Goal: Task Accomplishment & Management: Use online tool/utility

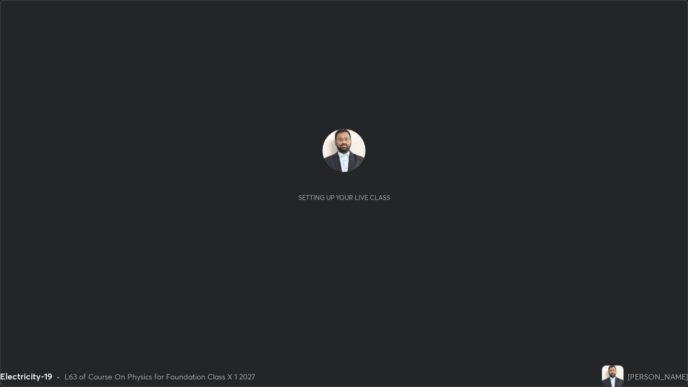
scroll to position [387, 688]
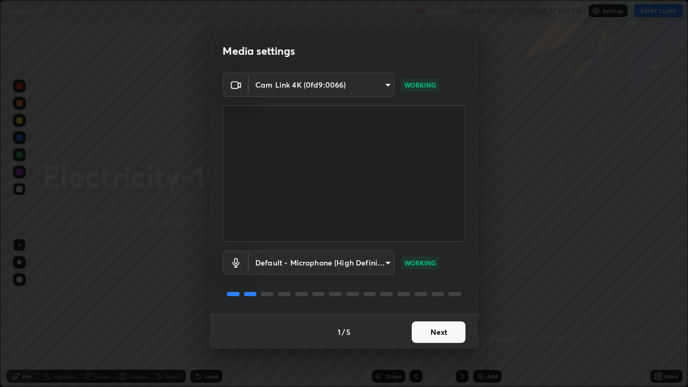
click at [440, 331] on button "Next" at bounding box center [439, 331] width 54 height 21
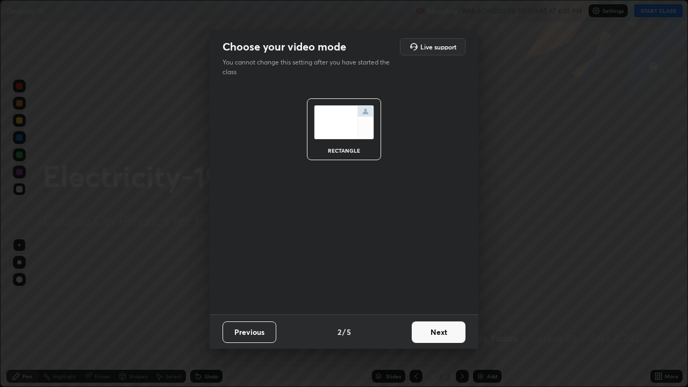
click at [441, 335] on button "Next" at bounding box center [439, 331] width 54 height 21
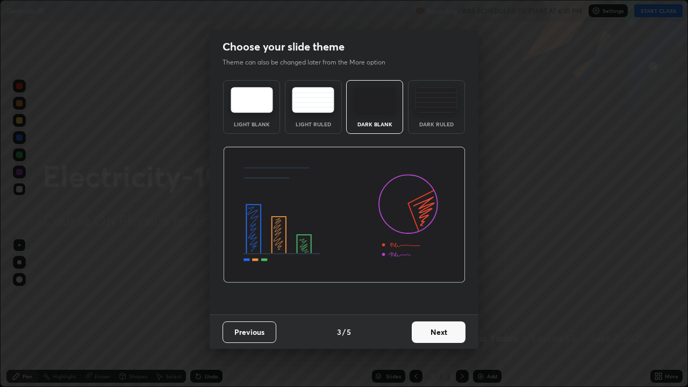
click at [437, 337] on button "Next" at bounding box center [439, 331] width 54 height 21
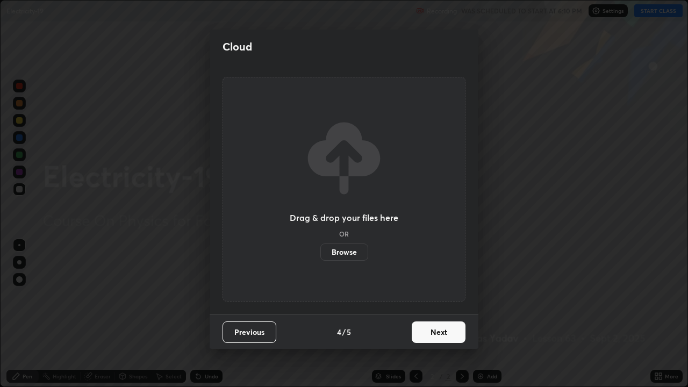
click at [357, 248] on label "Browse" at bounding box center [344, 251] width 48 height 17
click at [320, 248] on input "Browse" at bounding box center [320, 251] width 0 height 17
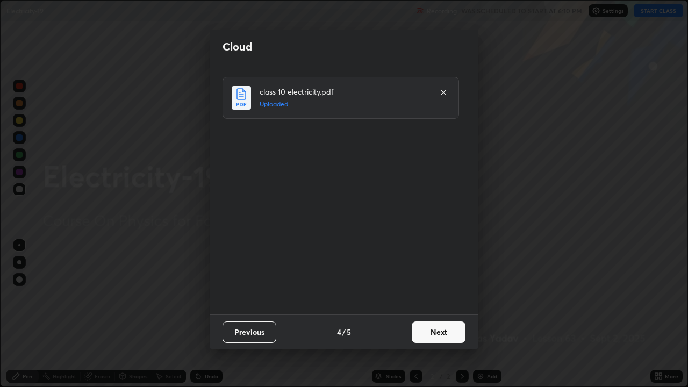
click at [451, 332] on button "Next" at bounding box center [439, 331] width 54 height 21
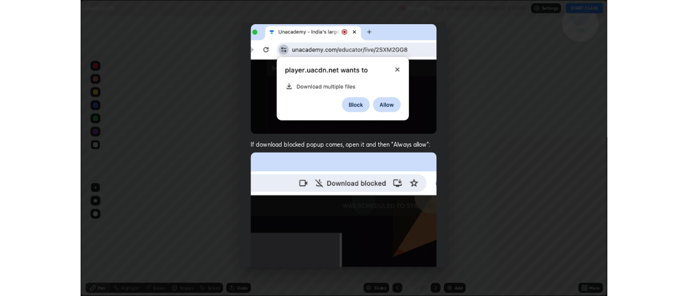
scroll to position [218, 0]
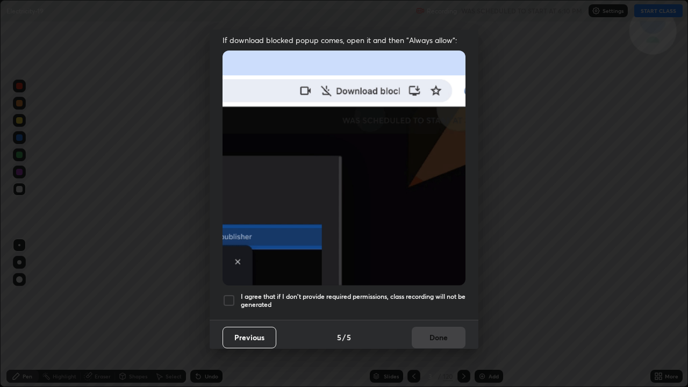
click at [231, 295] on div at bounding box center [228, 300] width 13 height 13
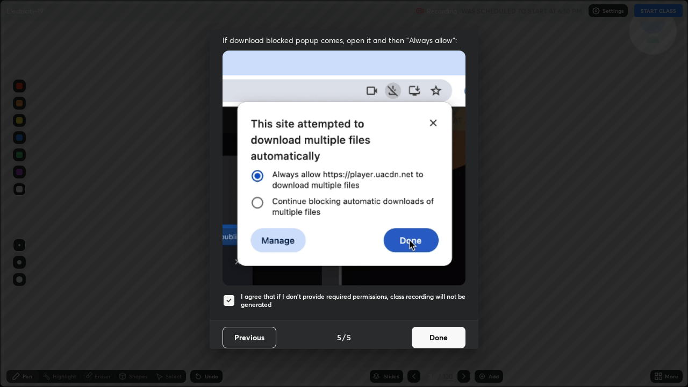
click at [426, 332] on button "Done" at bounding box center [439, 337] width 54 height 21
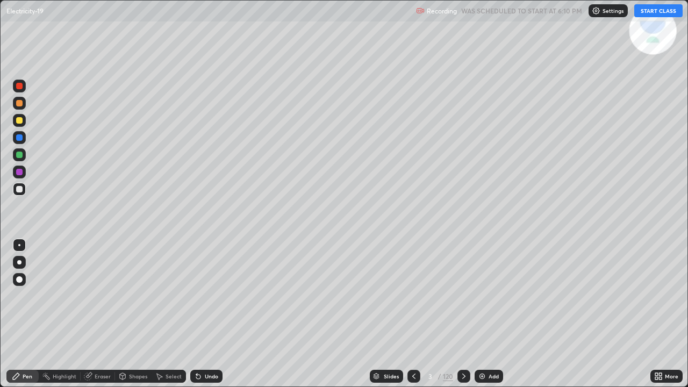
click at [656, 15] on button "START CLASS" at bounding box center [658, 10] width 48 height 13
click at [19, 190] on div at bounding box center [19, 189] width 6 height 6
click at [463, 374] on icon at bounding box center [463, 375] width 3 height 5
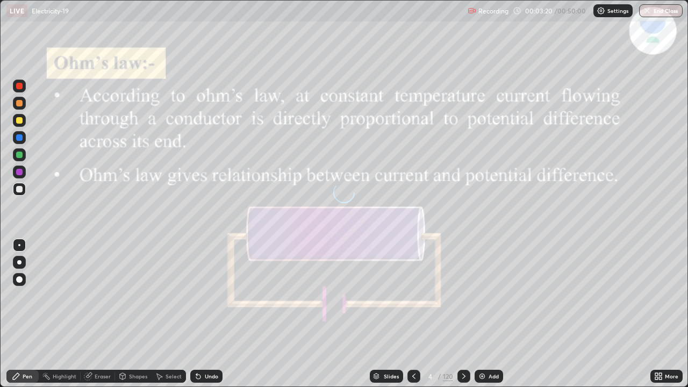
click at [463, 375] on icon at bounding box center [463, 376] width 9 height 9
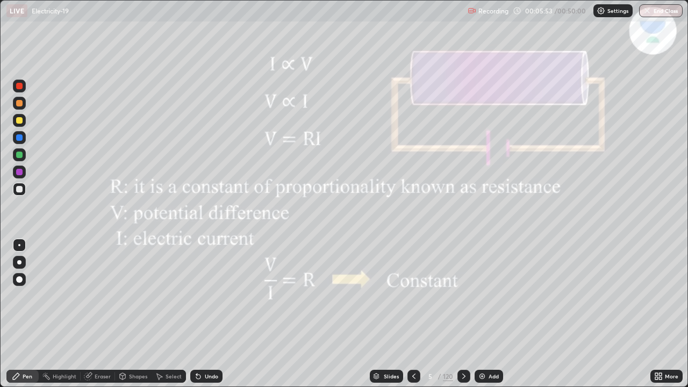
click at [465, 372] on icon at bounding box center [463, 376] width 9 height 9
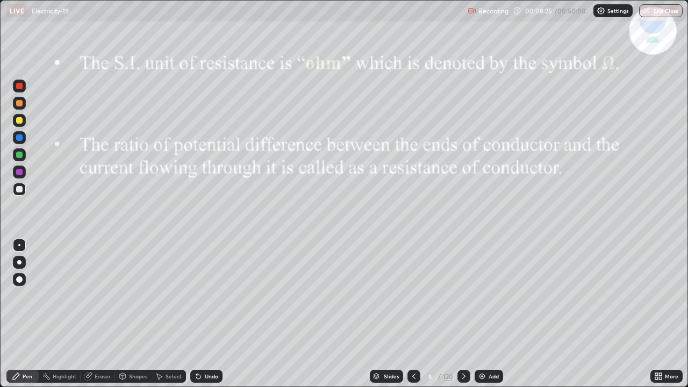
click at [464, 378] on icon at bounding box center [463, 376] width 9 height 9
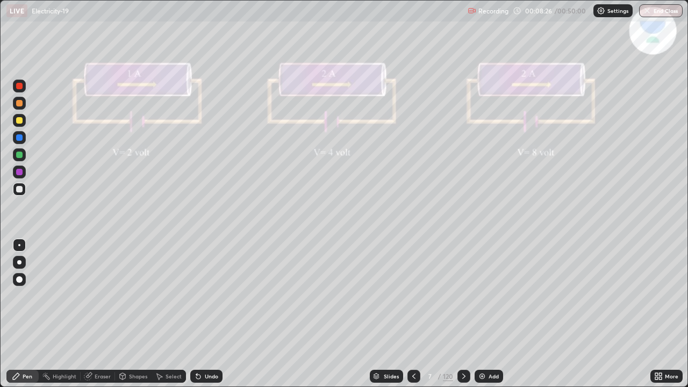
click at [463, 376] on icon at bounding box center [463, 376] width 9 height 9
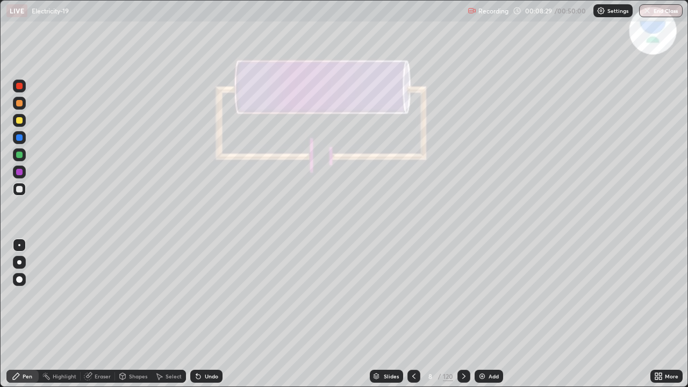
click at [413, 376] on icon at bounding box center [413, 376] width 9 height 9
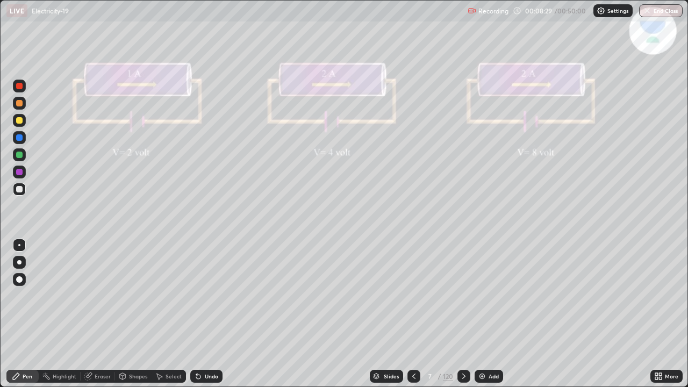
click at [412, 372] on icon at bounding box center [413, 376] width 9 height 9
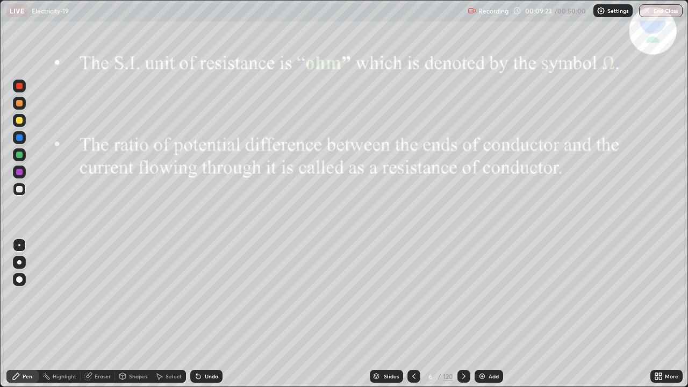
click at [464, 374] on icon at bounding box center [463, 376] width 9 height 9
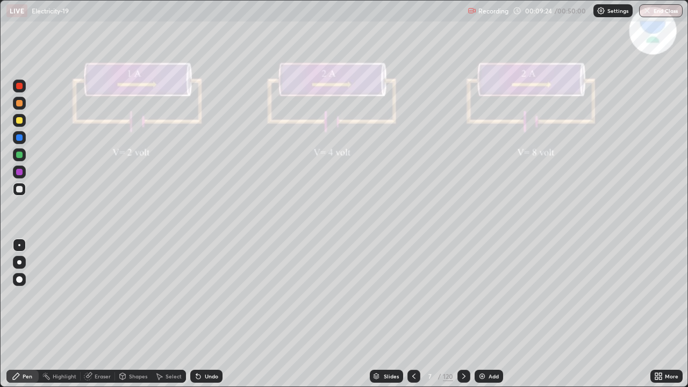
click at [467, 377] on div at bounding box center [463, 376] width 13 height 13
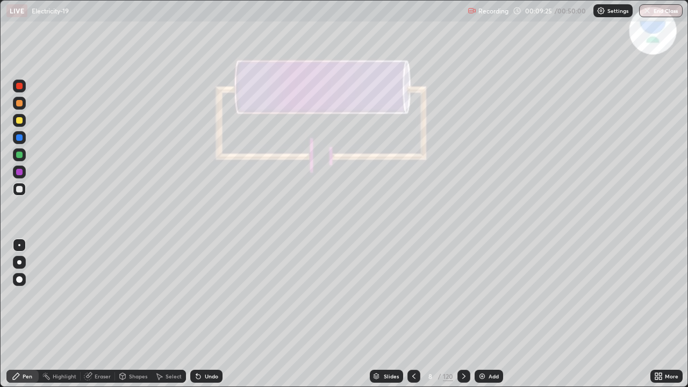
click at [484, 373] on img at bounding box center [482, 376] width 9 height 9
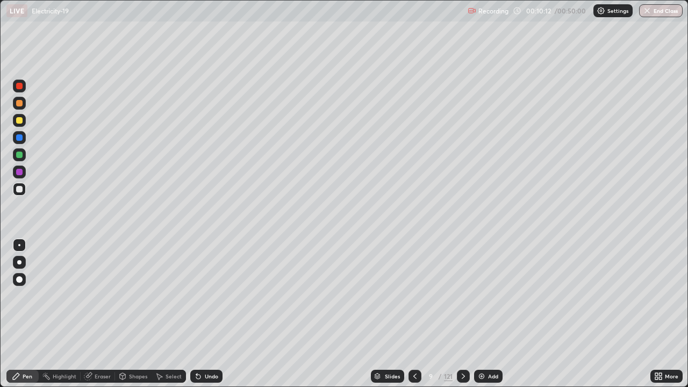
click at [99, 376] on div "Eraser" at bounding box center [103, 375] width 16 height 5
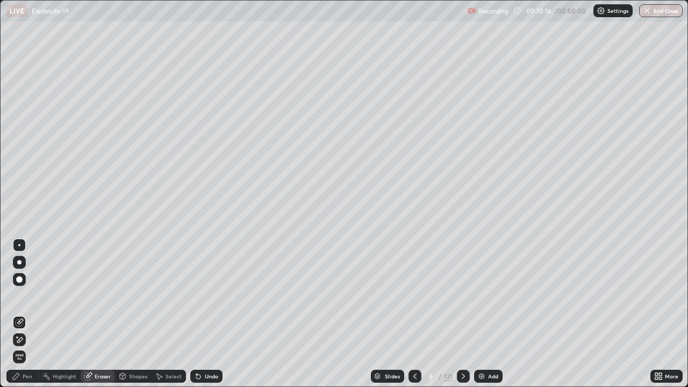
click at [19, 380] on icon at bounding box center [16, 376] width 9 height 9
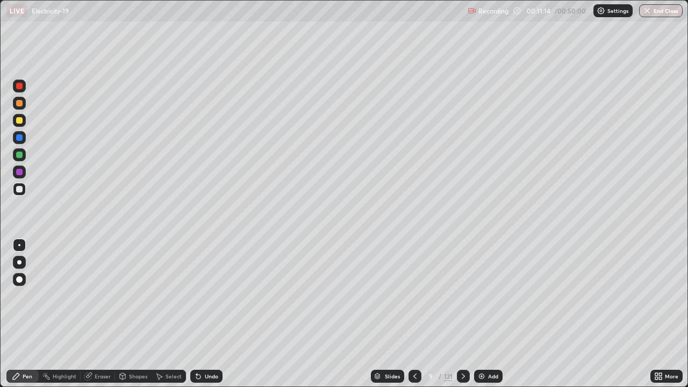
click at [99, 376] on div "Eraser" at bounding box center [103, 375] width 16 height 5
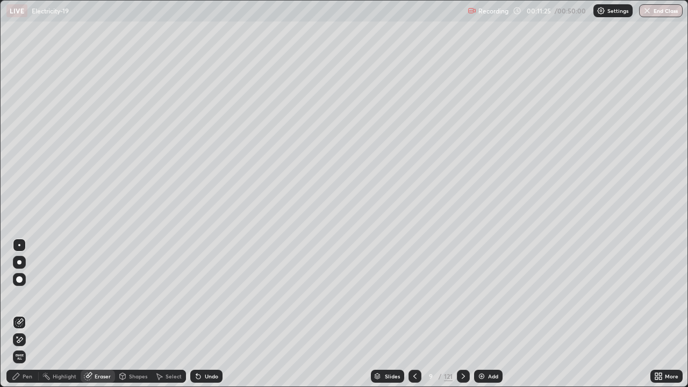
click at [17, 337] on icon at bounding box center [17, 336] width 1 height 1
click at [28, 376] on div "Pen" at bounding box center [28, 375] width 10 height 5
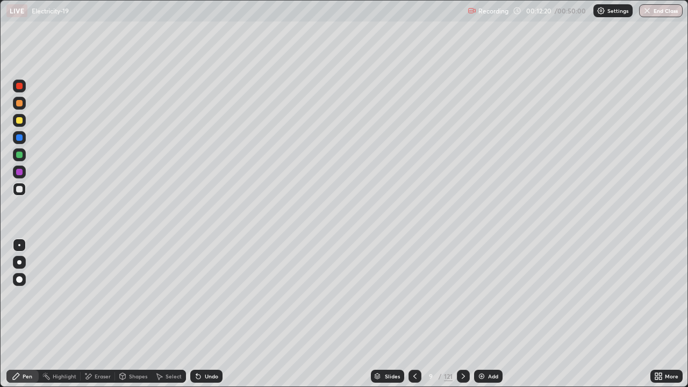
click at [91, 377] on icon at bounding box center [88, 376] width 9 height 9
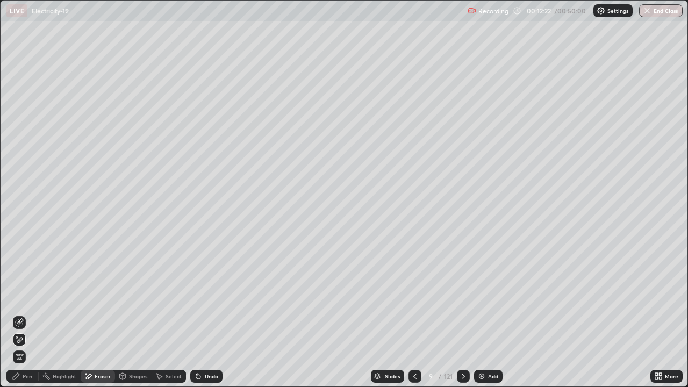
click at [28, 376] on div "Pen" at bounding box center [28, 375] width 10 height 5
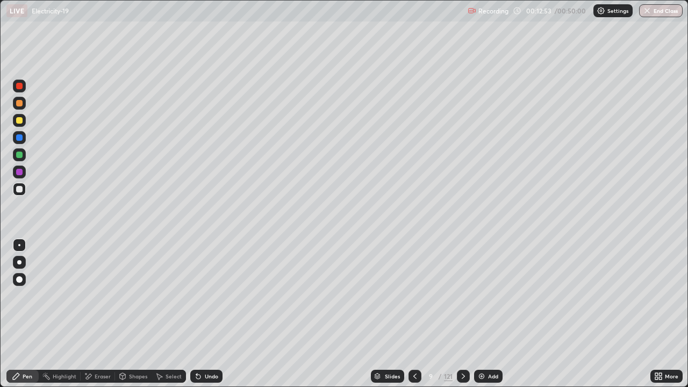
click at [202, 378] on div "Undo" at bounding box center [206, 376] width 32 height 13
click at [197, 375] on icon at bounding box center [198, 376] width 4 height 4
click at [16, 120] on div at bounding box center [19, 120] width 6 height 6
click at [20, 189] on div at bounding box center [19, 189] width 6 height 6
click at [162, 379] on icon at bounding box center [159, 376] width 9 height 9
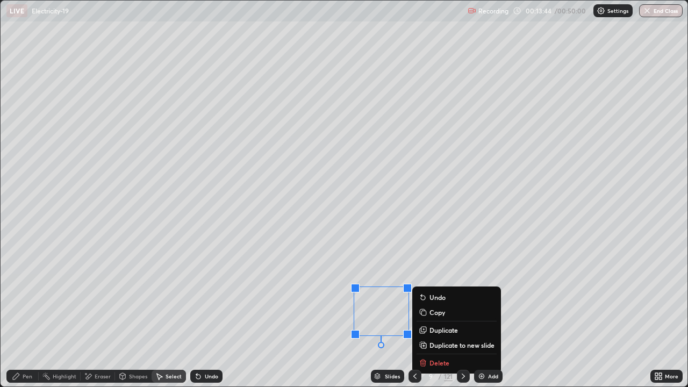
click at [275, 341] on div "0 ° Undo Copy Duplicate Duplicate to new slide Delete" at bounding box center [344, 194] width 687 height 386
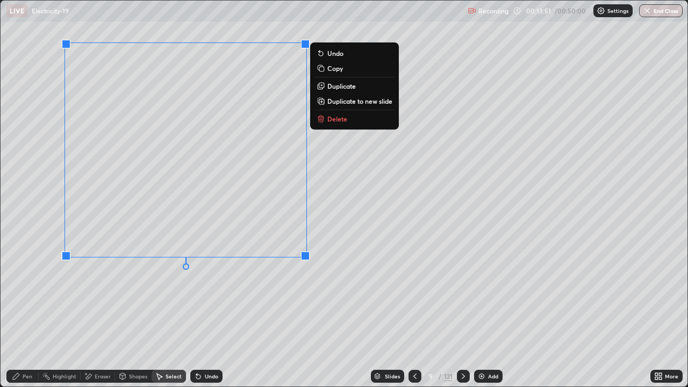
click at [229, 305] on div "0 ° Undo Copy Duplicate Duplicate to new slide Delete" at bounding box center [344, 194] width 687 height 386
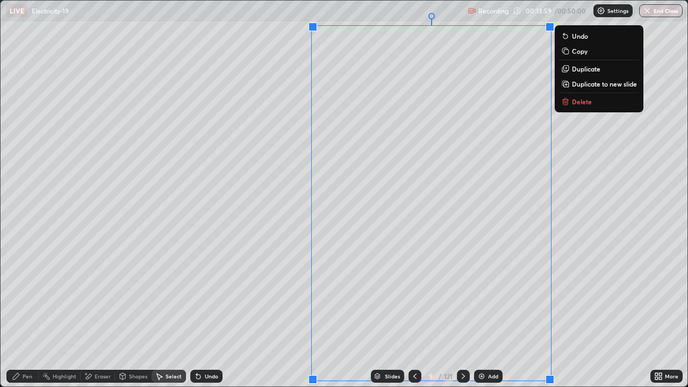
click at [594, 254] on div "0 ° Undo Copy Duplicate Duplicate to new slide Delete" at bounding box center [344, 194] width 687 height 386
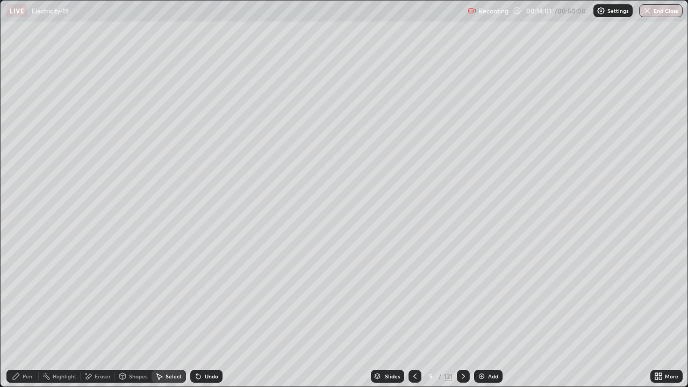
click at [27, 376] on div "Pen" at bounding box center [28, 375] width 10 height 5
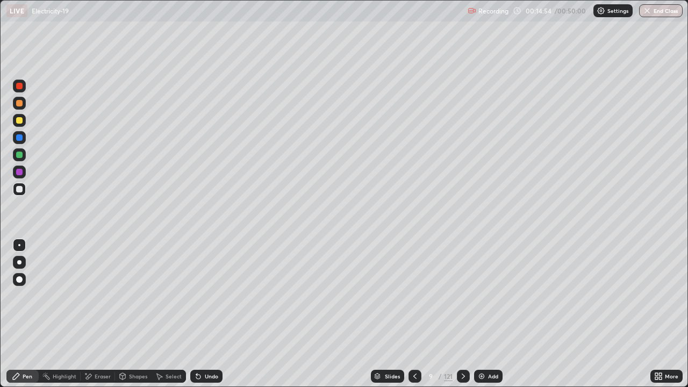
click at [95, 377] on div "Eraser" at bounding box center [103, 375] width 16 height 5
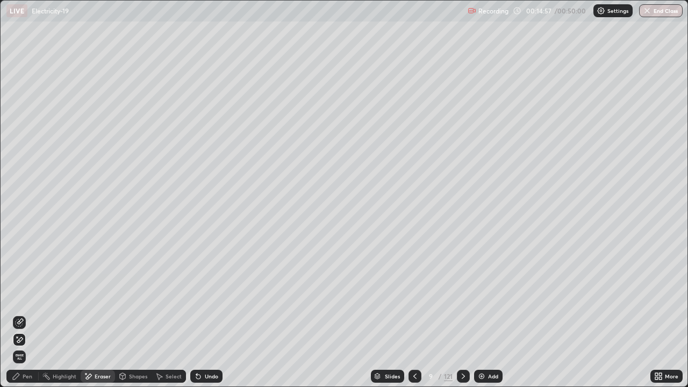
click at [27, 376] on div "Pen" at bounding box center [28, 375] width 10 height 5
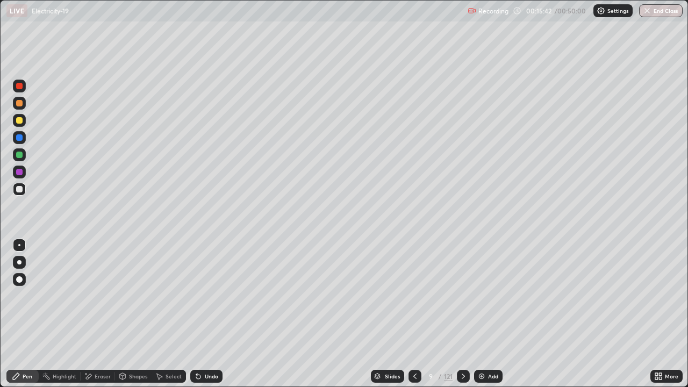
click at [164, 378] on div "Select" at bounding box center [169, 376] width 34 height 13
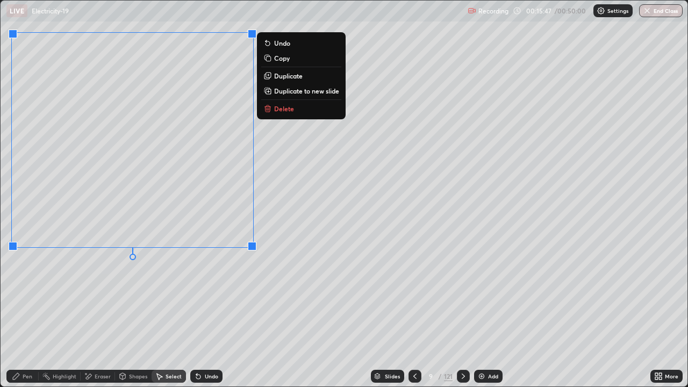
click at [197, 296] on div "0 ° Undo Copy Duplicate Duplicate to new slide Delete" at bounding box center [344, 194] width 687 height 386
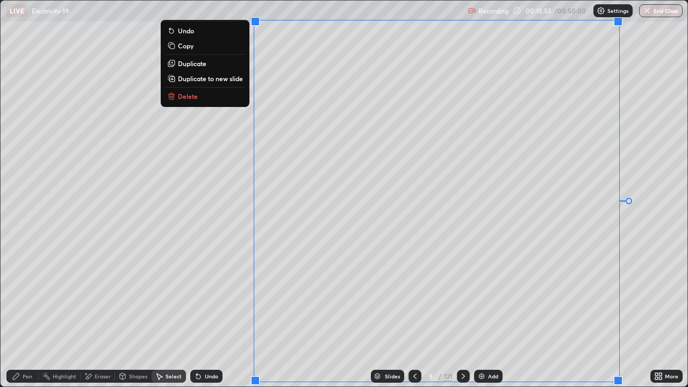
click at [656, 243] on div "0 ° Undo Copy Duplicate Duplicate to new slide Delete" at bounding box center [344, 194] width 687 height 386
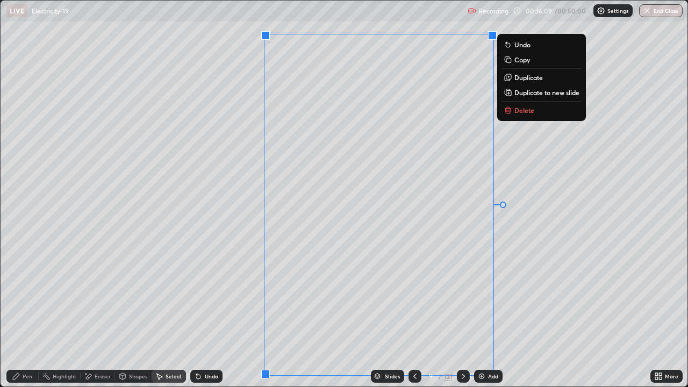
click at [264, 38] on div at bounding box center [265, 35] width 9 height 9
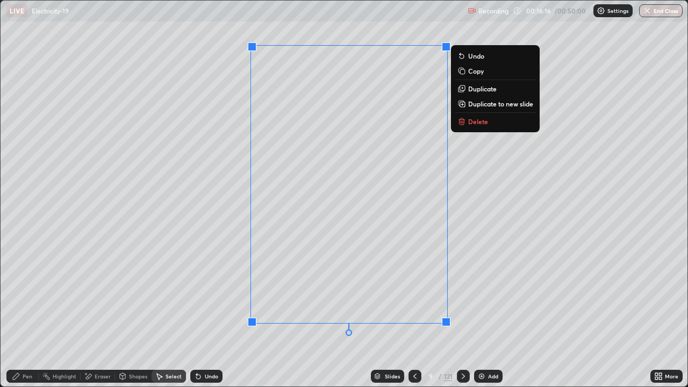
click at [207, 287] on div "0 ° Undo Copy Duplicate Duplicate to new slide Delete" at bounding box center [344, 194] width 687 height 386
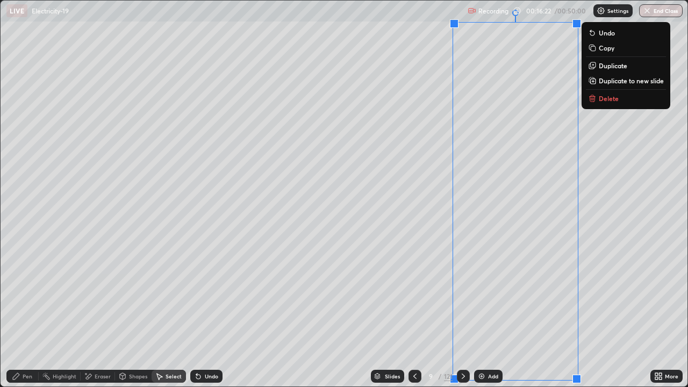
click at [616, 284] on div "0 ° Undo Copy Duplicate Duplicate to new slide Delete" at bounding box center [344, 194] width 687 height 386
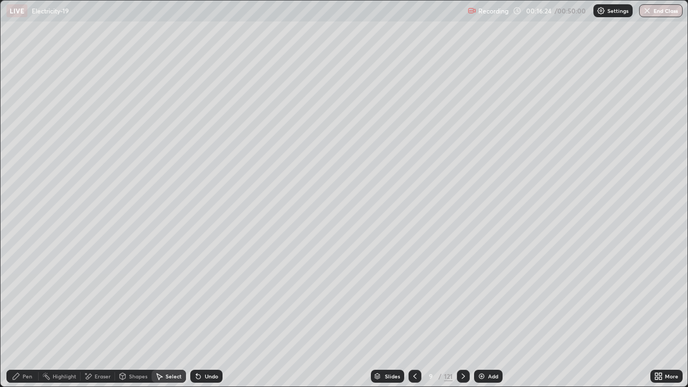
click at [28, 374] on div "Pen" at bounding box center [28, 375] width 10 height 5
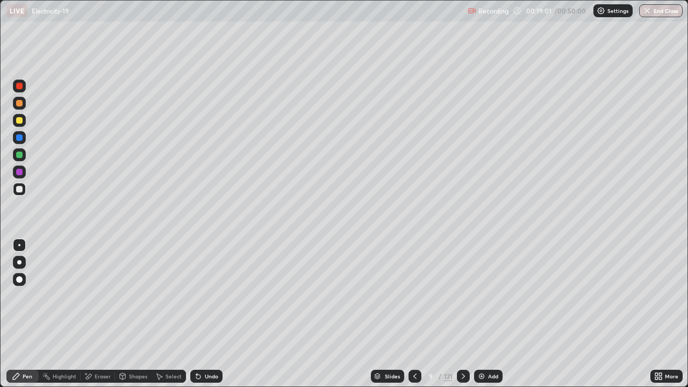
click at [462, 376] on icon at bounding box center [463, 376] width 9 height 9
click at [20, 120] on div at bounding box center [19, 120] width 6 height 6
click at [20, 191] on div at bounding box center [19, 189] width 6 height 6
click at [99, 377] on div "Eraser" at bounding box center [103, 375] width 16 height 5
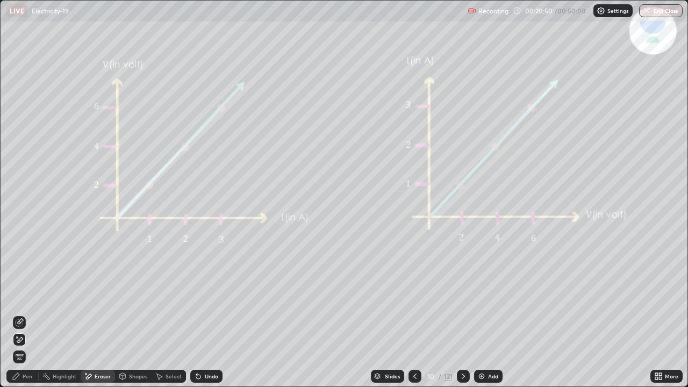
click at [25, 376] on div "Pen" at bounding box center [28, 375] width 10 height 5
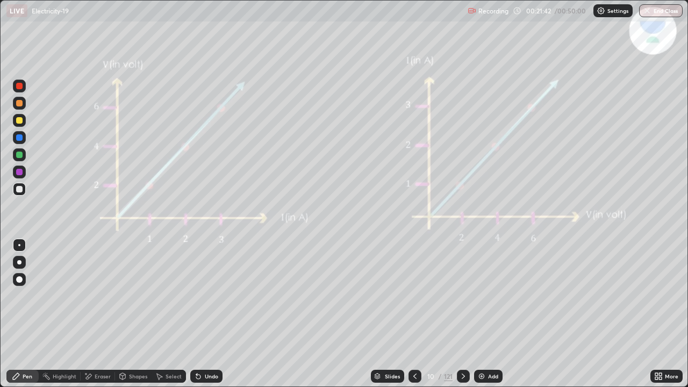
click at [205, 377] on div "Undo" at bounding box center [211, 375] width 13 height 5
click at [205, 374] on div "Undo" at bounding box center [211, 375] width 13 height 5
click at [24, 119] on div at bounding box center [19, 120] width 13 height 13
click at [18, 190] on div at bounding box center [19, 189] width 6 height 6
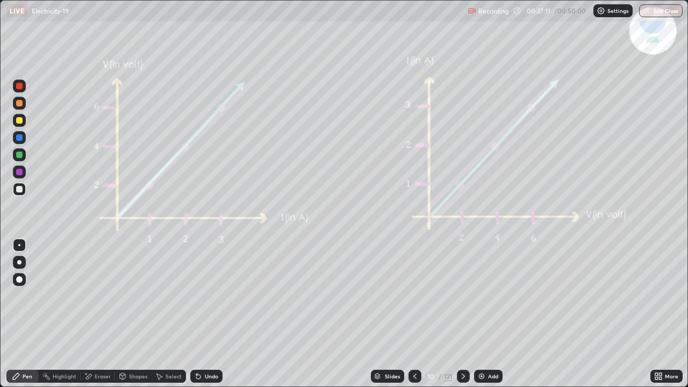
click at [490, 374] on div "Add" at bounding box center [493, 375] width 10 height 5
click at [92, 374] on icon at bounding box center [88, 376] width 9 height 9
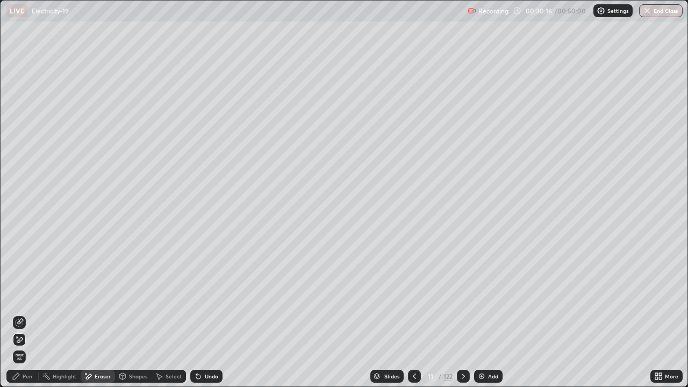
click at [25, 377] on div "Pen" at bounding box center [28, 375] width 10 height 5
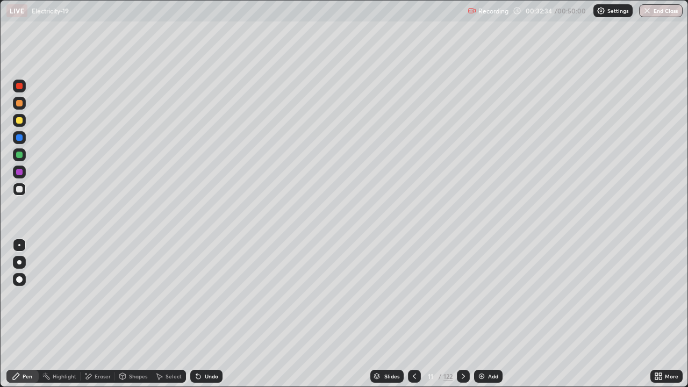
click at [171, 376] on div "Select" at bounding box center [173, 375] width 16 height 5
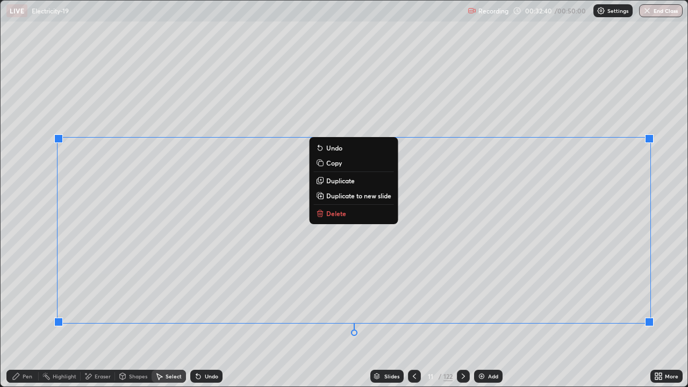
click at [586, 350] on div "0 ° Undo Copy Duplicate Duplicate to new slide Delete" at bounding box center [344, 194] width 687 height 386
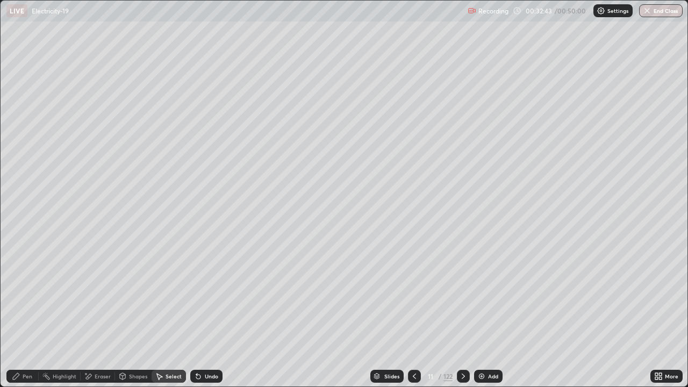
click at [25, 374] on div "Pen" at bounding box center [28, 375] width 10 height 5
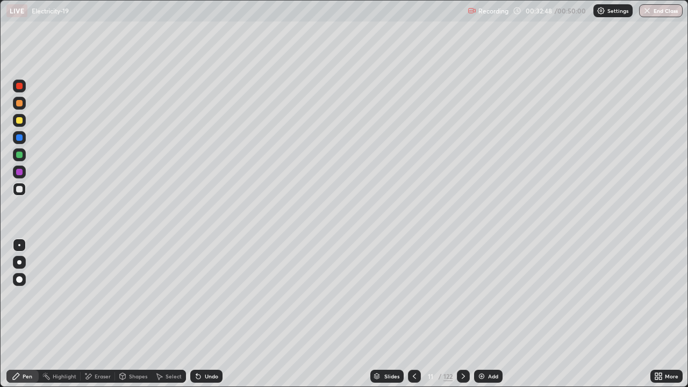
click at [484, 376] on img at bounding box center [481, 376] width 9 height 9
click at [413, 376] on icon at bounding box center [414, 376] width 9 height 9
click at [462, 376] on icon at bounding box center [463, 376] width 9 height 9
click at [166, 377] on div "Select" at bounding box center [173, 375] width 16 height 5
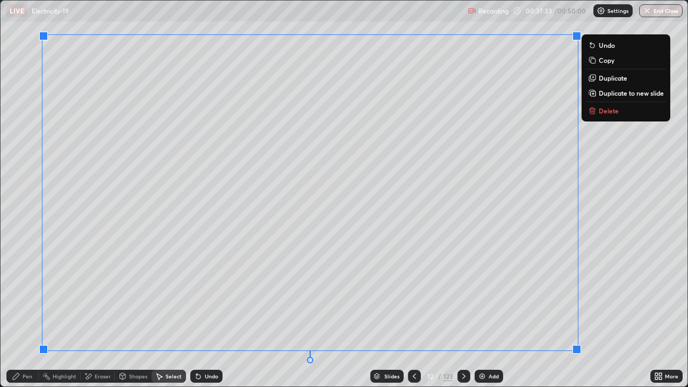
click at [628, 248] on div "0 ° Undo Copy Duplicate Duplicate to new slide Delete" at bounding box center [344, 194] width 687 height 386
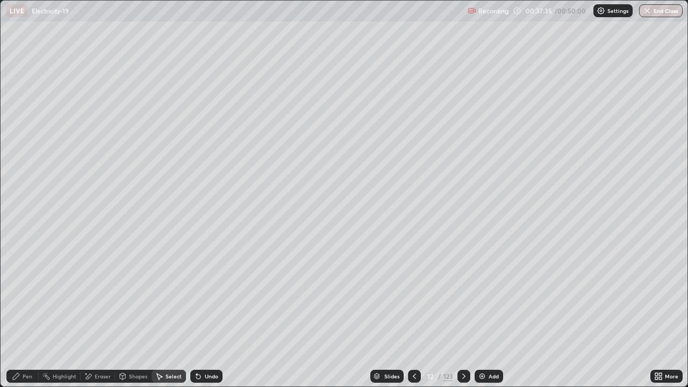
click at [26, 376] on div "Pen" at bounding box center [28, 375] width 10 height 5
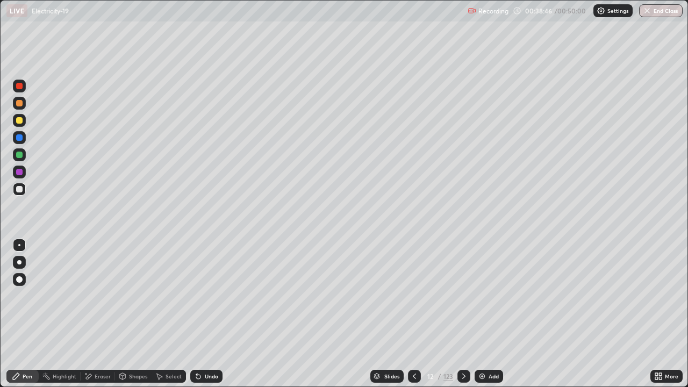
click at [466, 379] on icon at bounding box center [463, 376] width 9 height 9
click at [464, 377] on icon at bounding box center [463, 376] width 9 height 9
click at [460, 379] on icon at bounding box center [463, 376] width 9 height 9
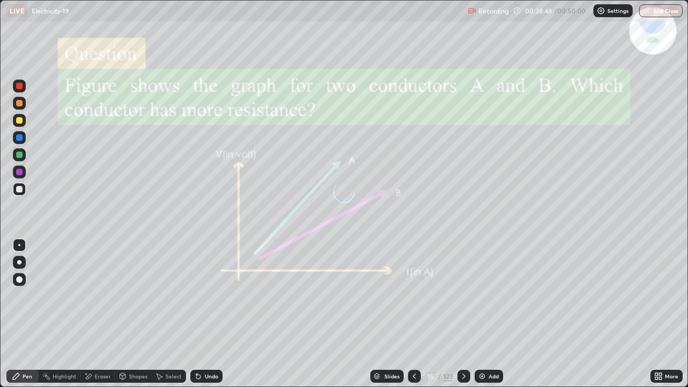
click at [464, 379] on icon at bounding box center [463, 376] width 9 height 9
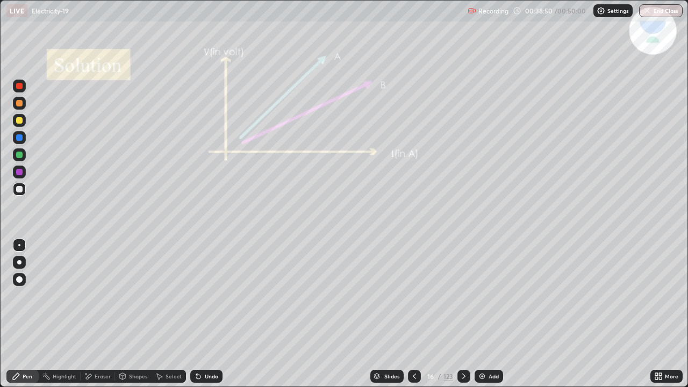
click at [462, 376] on icon at bounding box center [463, 376] width 9 height 9
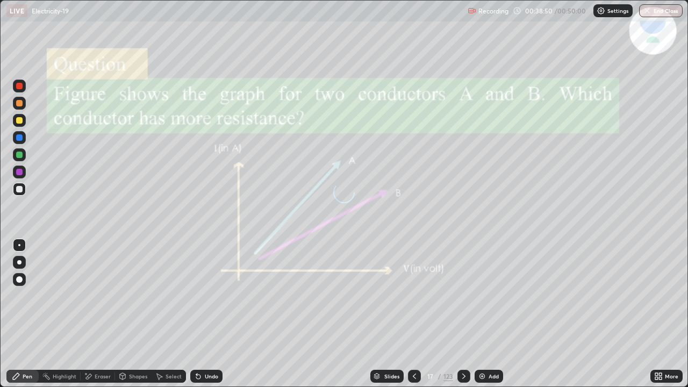
click at [462, 376] on icon at bounding box center [463, 376] width 9 height 9
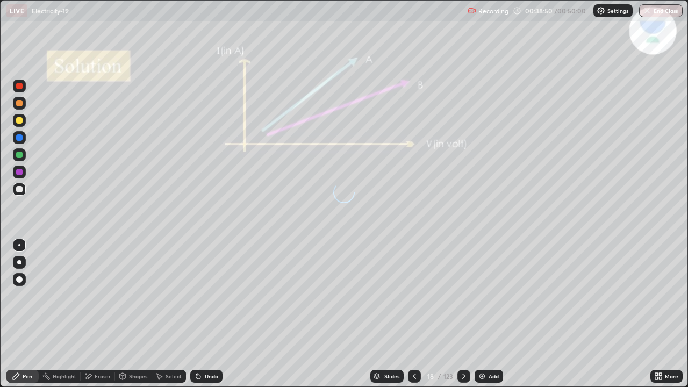
click at [463, 374] on icon at bounding box center [463, 376] width 9 height 9
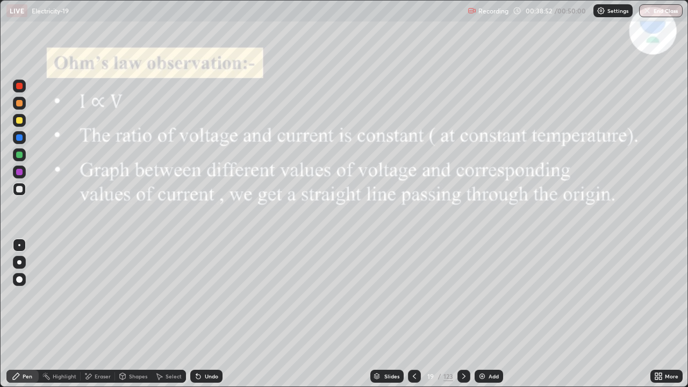
click at [462, 376] on icon at bounding box center [463, 376] width 9 height 9
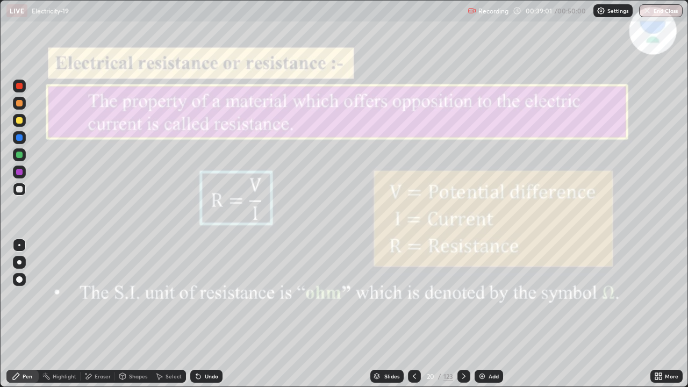
click at [413, 379] on icon at bounding box center [414, 376] width 9 height 9
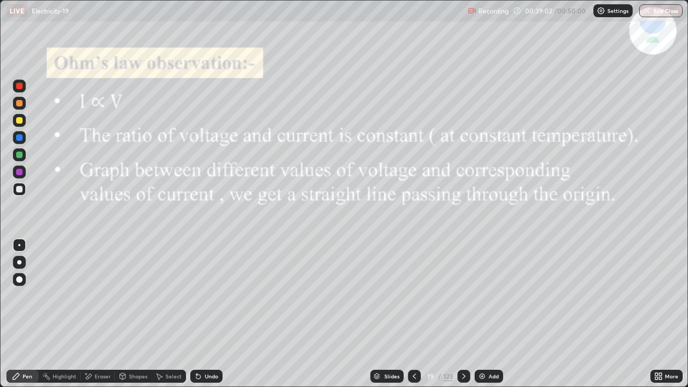
click at [486, 375] on div "Add" at bounding box center [488, 376] width 28 height 13
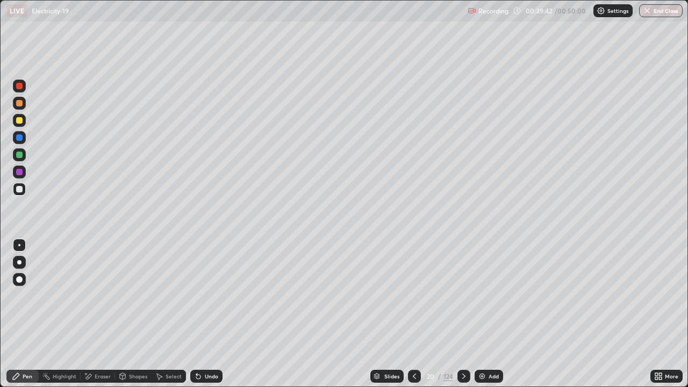
click at [463, 376] on icon at bounding box center [463, 376] width 9 height 9
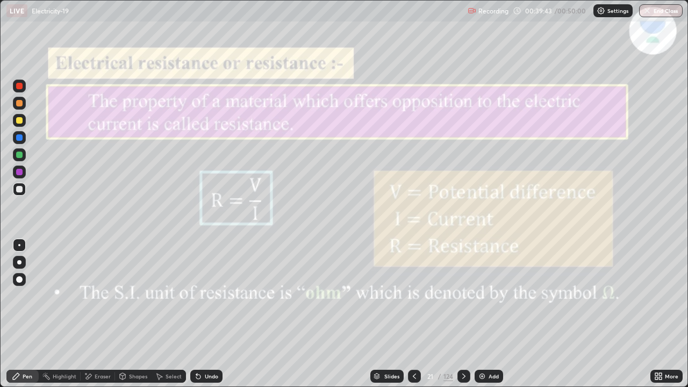
click at [463, 376] on icon at bounding box center [463, 376] width 9 height 9
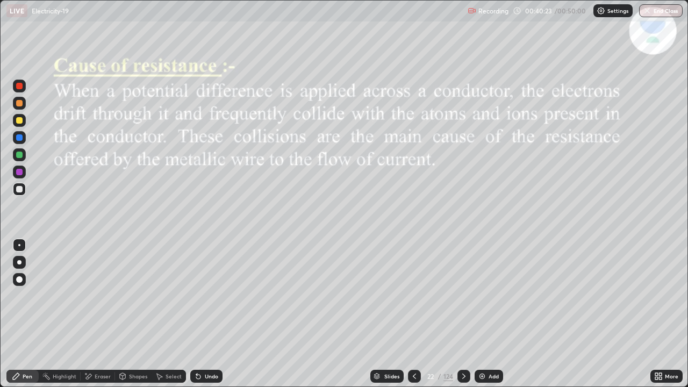
click at [462, 379] on icon at bounding box center [463, 376] width 9 height 9
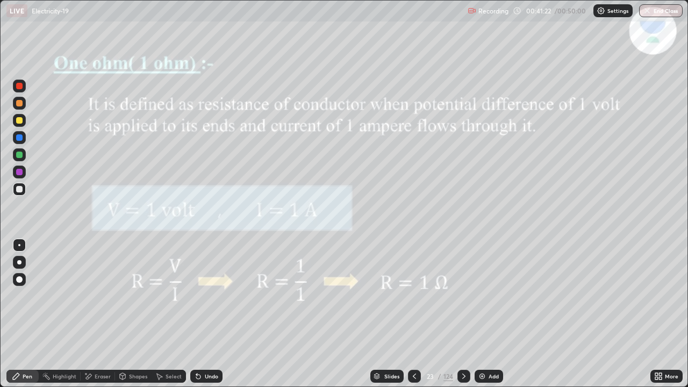
click at [463, 374] on icon at bounding box center [463, 376] width 9 height 9
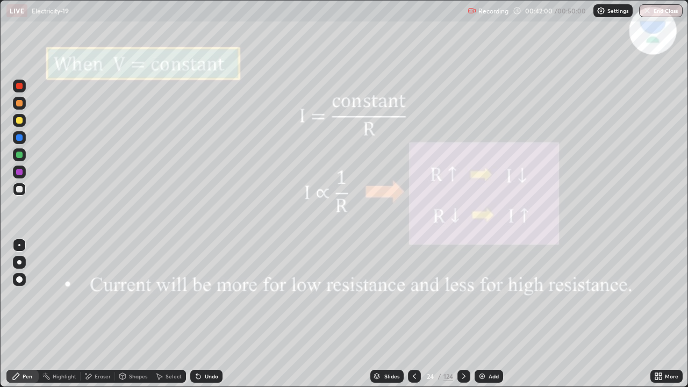
click at [462, 374] on icon at bounding box center [463, 376] width 9 height 9
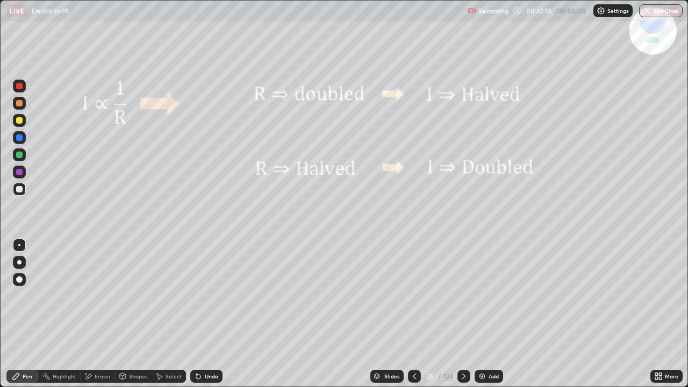
click at [463, 373] on icon at bounding box center [463, 376] width 9 height 9
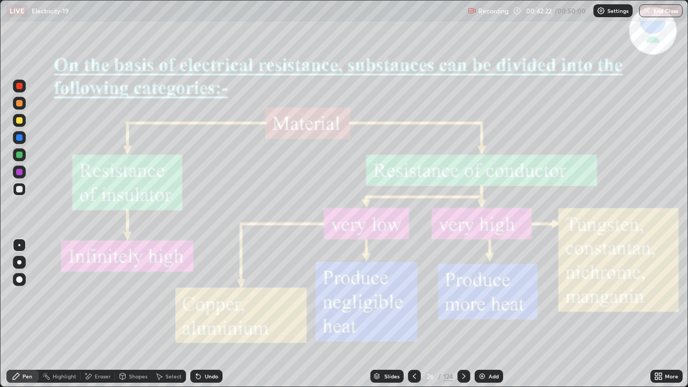
click at [654, 12] on button "End Class" at bounding box center [661, 10] width 44 height 13
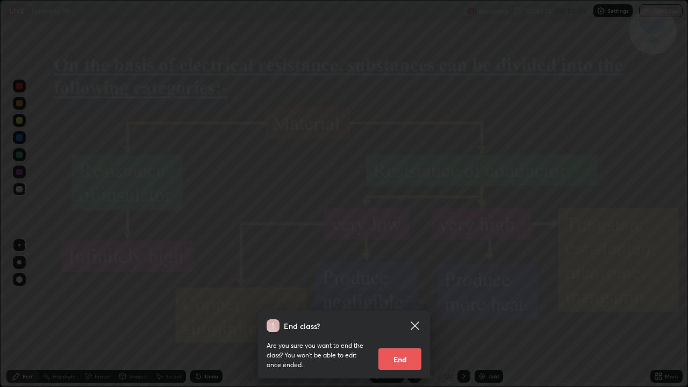
click at [401, 359] on button "End" at bounding box center [399, 358] width 43 height 21
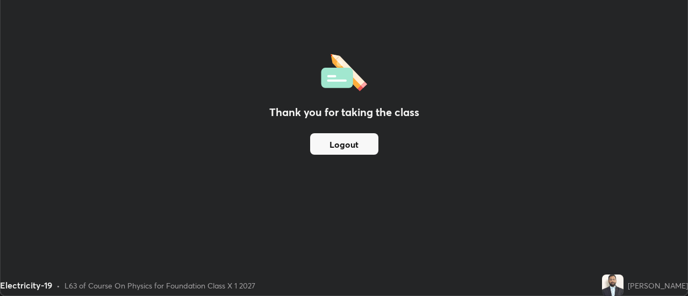
scroll to position [53431, 53039]
